Goal: Use online tool/utility: Utilize a website feature to perform a specific function

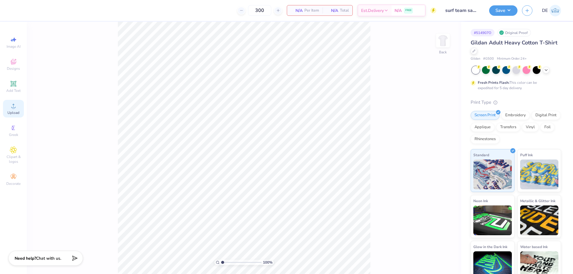
click at [14, 108] on circle at bounding box center [13, 107] width 3 height 3
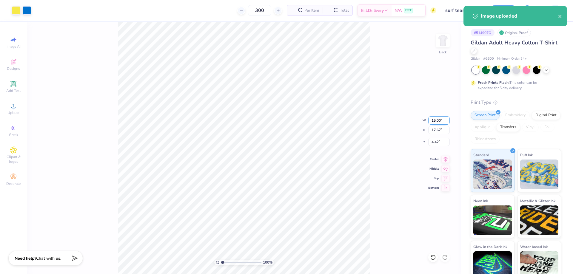
click at [429, 123] on input "15.00" at bounding box center [438, 120] width 21 height 8
type input "3.50"
type input "4.12"
type input "11.19"
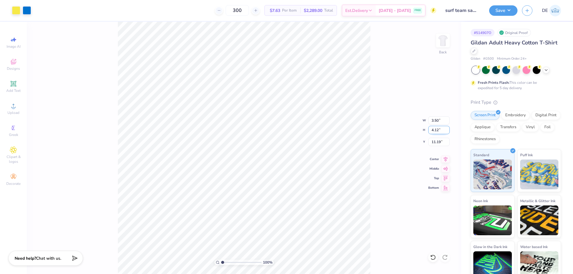
click at [434, 133] on input "4.12" at bounding box center [438, 130] width 21 height 8
type input "3.50"
type input "2.97"
type input "3.00"
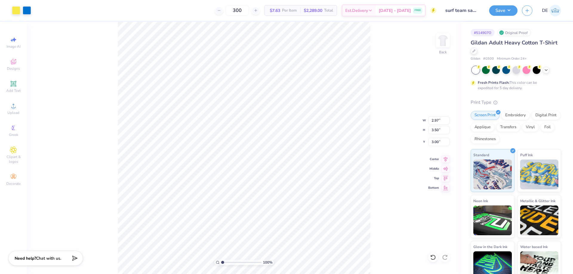
click at [377, 149] on div "100 % Back W 2.97 2.97 " H 3.50 3.50 " Y 3.00 3.00 " Center Middle Top Bottom" at bounding box center [244, 148] width 434 height 252
click at [495, 12] on button "Save" at bounding box center [503, 9] width 28 height 10
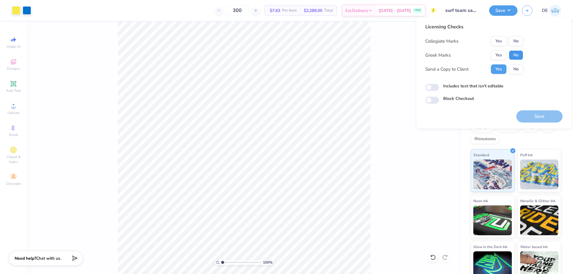
click at [512, 54] on button "No" at bounding box center [515, 55] width 14 height 10
drag, startPoint x: 537, startPoint y: 115, endPoint x: 533, endPoint y: 66, distance: 50.0
click at [537, 86] on div "Licensing Checks Collegiate Marks Yes No Greek Marks Yes No Send a Copy to Clie…" at bounding box center [493, 72] width 137 height 99
click at [518, 42] on button "No" at bounding box center [515, 41] width 14 height 10
click at [535, 114] on button "Save" at bounding box center [539, 116] width 46 height 12
